Goal: Task Accomplishment & Management: Manage account settings

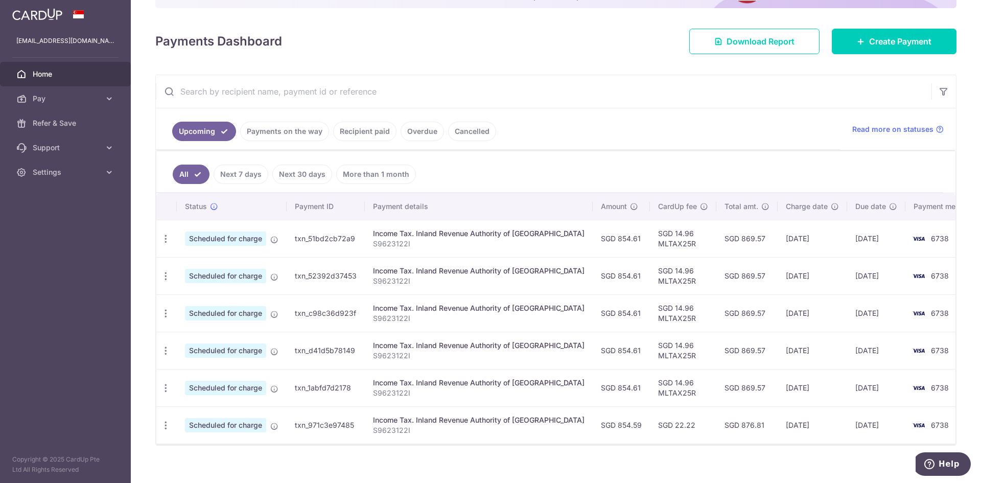
scroll to position [133, 0]
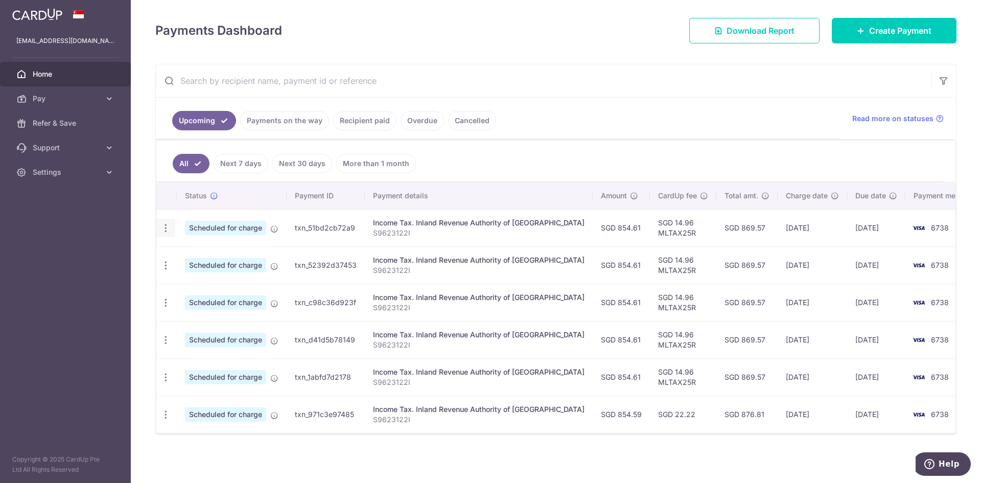
click at [163, 232] on icon "button" at bounding box center [165, 228] width 11 height 11
click at [203, 279] on span "Cancel payment" at bounding box center [220, 281] width 68 height 12
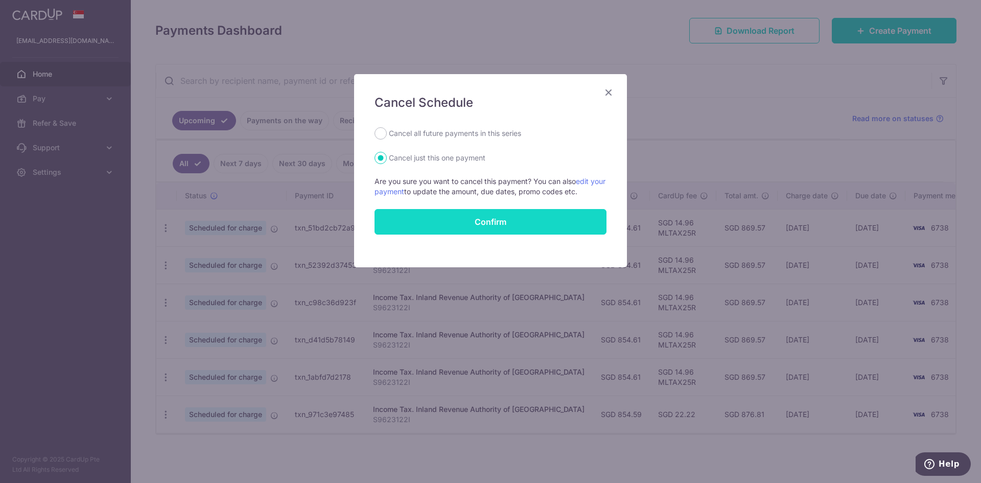
click at [488, 219] on button "Confirm" at bounding box center [490, 222] width 232 height 26
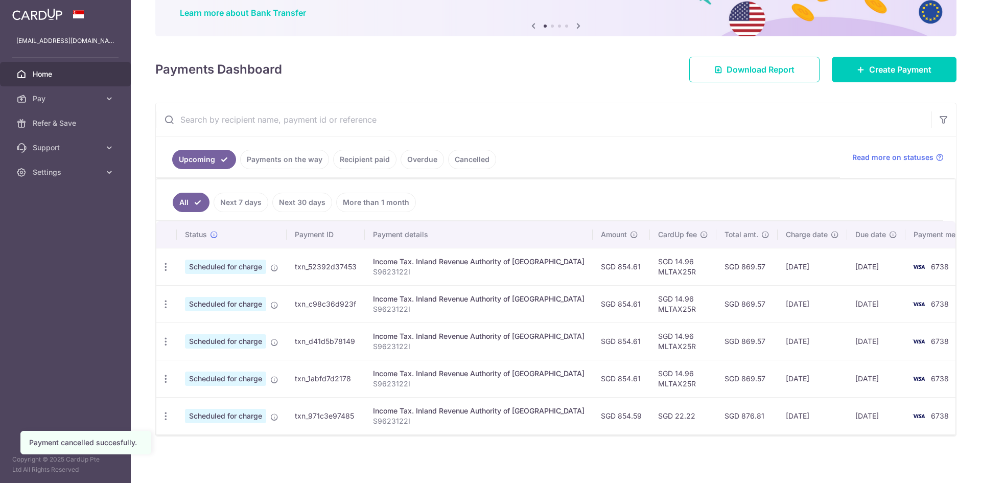
scroll to position [84, 0]
